Goal: Find specific page/section: Find specific page/section

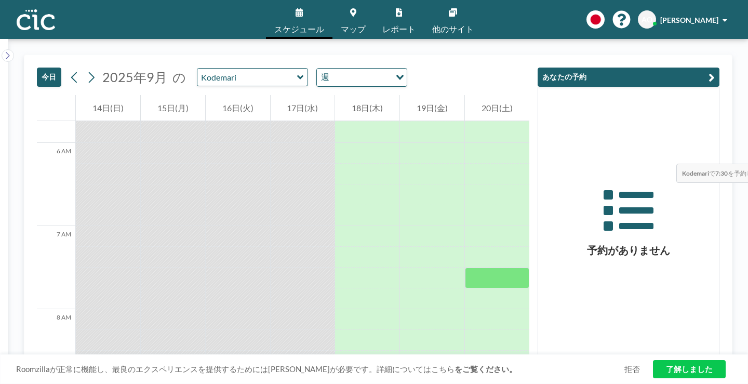
scroll to position [506, 0]
click at [352, 15] on link "マップ" at bounding box center [353, 19] width 42 height 39
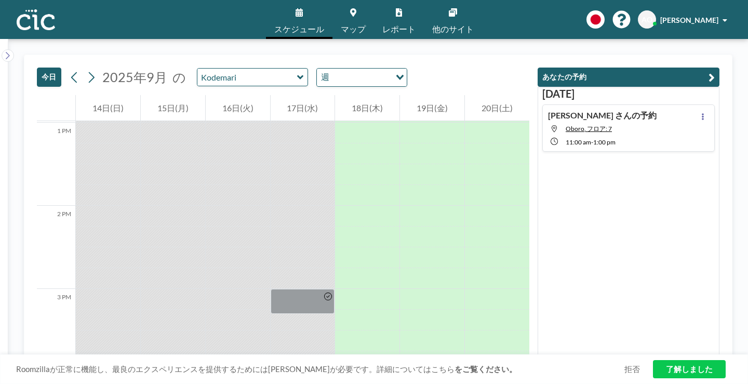
scroll to position [1080, 0]
click at [663, 114] on div "Ayaka さんの予約 Oboro, フロア: 7 11:00 AM - 1:00 PM" at bounding box center [628, 127] width 172 height 47
type input "Oboro"
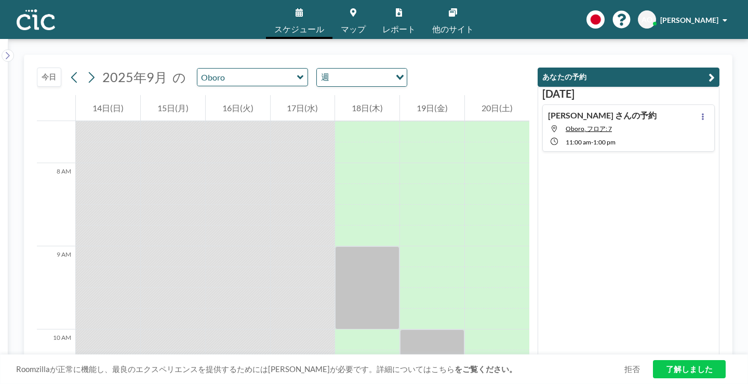
scroll to position [726, 0]
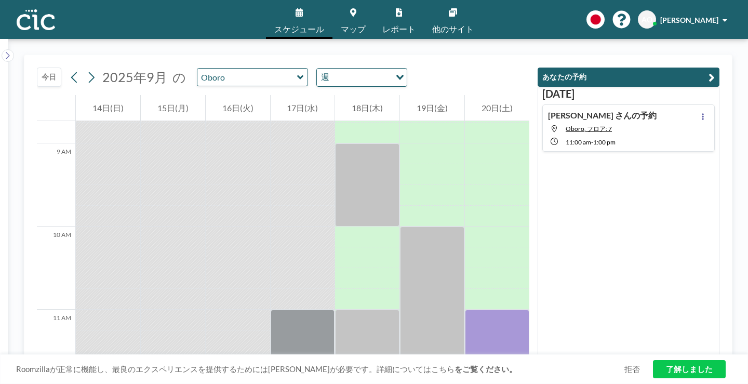
click at [356, 8] on icon at bounding box center [353, 12] width 6 height 8
